Goal: Transaction & Acquisition: Purchase product/service

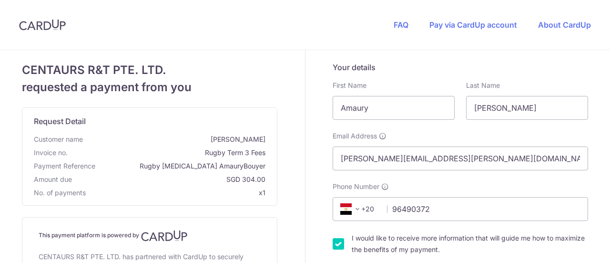
select select "65"
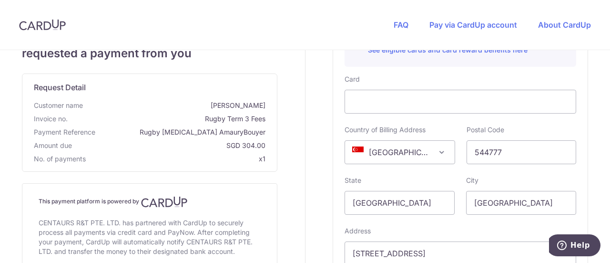
scroll to position [410, 0]
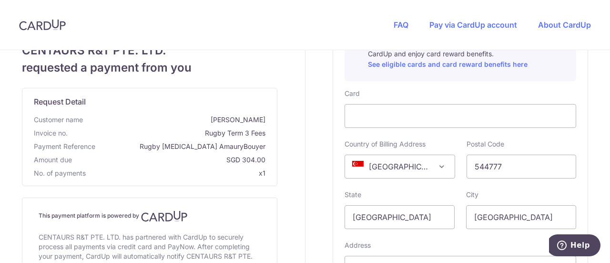
click at [601, 138] on div "Your details First Name [PERSON_NAME] Last Name [PERSON_NAME] Email Address [PE…" at bounding box center [461, 23] width 311 height 767
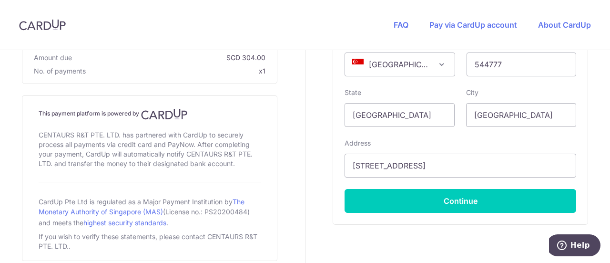
scroll to position [553, 0]
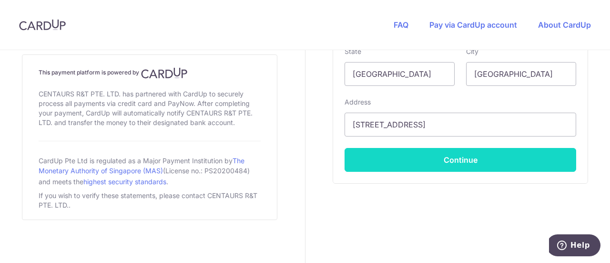
click at [456, 162] on button "Continue" at bounding box center [461, 160] width 232 height 24
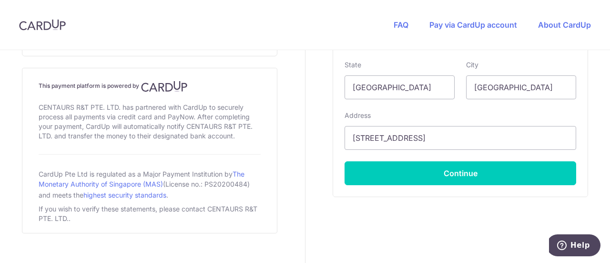
scroll to position [117, 0]
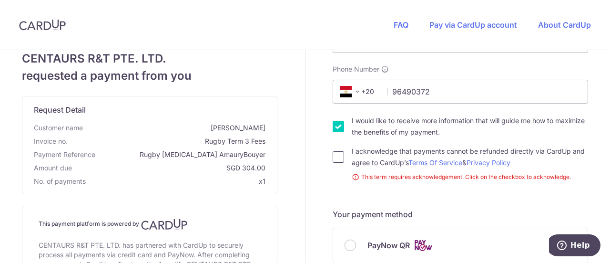
drag, startPoint x: 334, startPoint y: 154, endPoint x: 385, endPoint y: 132, distance: 55.4
click at [334, 154] on input "I acknowledge that payments cannot be refunded directly via CardUp and agree to…" at bounding box center [338, 156] width 11 height 11
checkbox input "true"
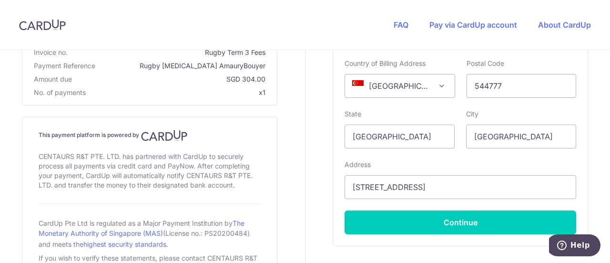
scroll to position [477, 0]
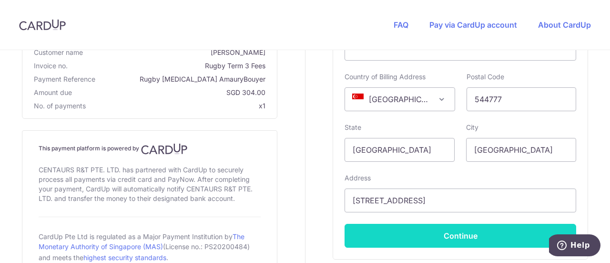
click at [447, 235] on button "Continue" at bounding box center [461, 236] width 232 height 24
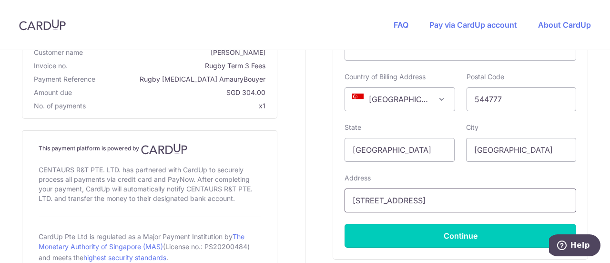
type input "**** 0408"
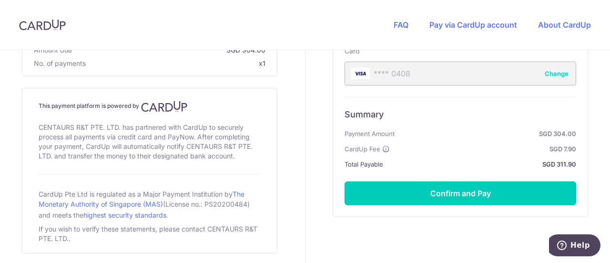
scroll to position [485, 0]
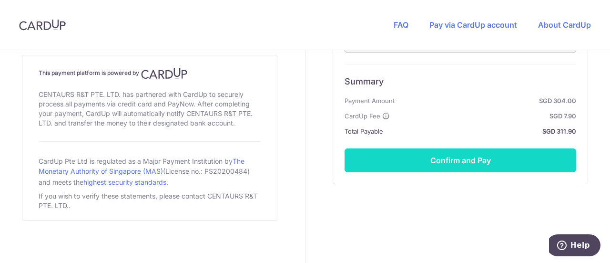
click at [458, 159] on button "Confirm and Pay" at bounding box center [461, 160] width 232 height 24
